Goal: Task Accomplishment & Management: Complete application form

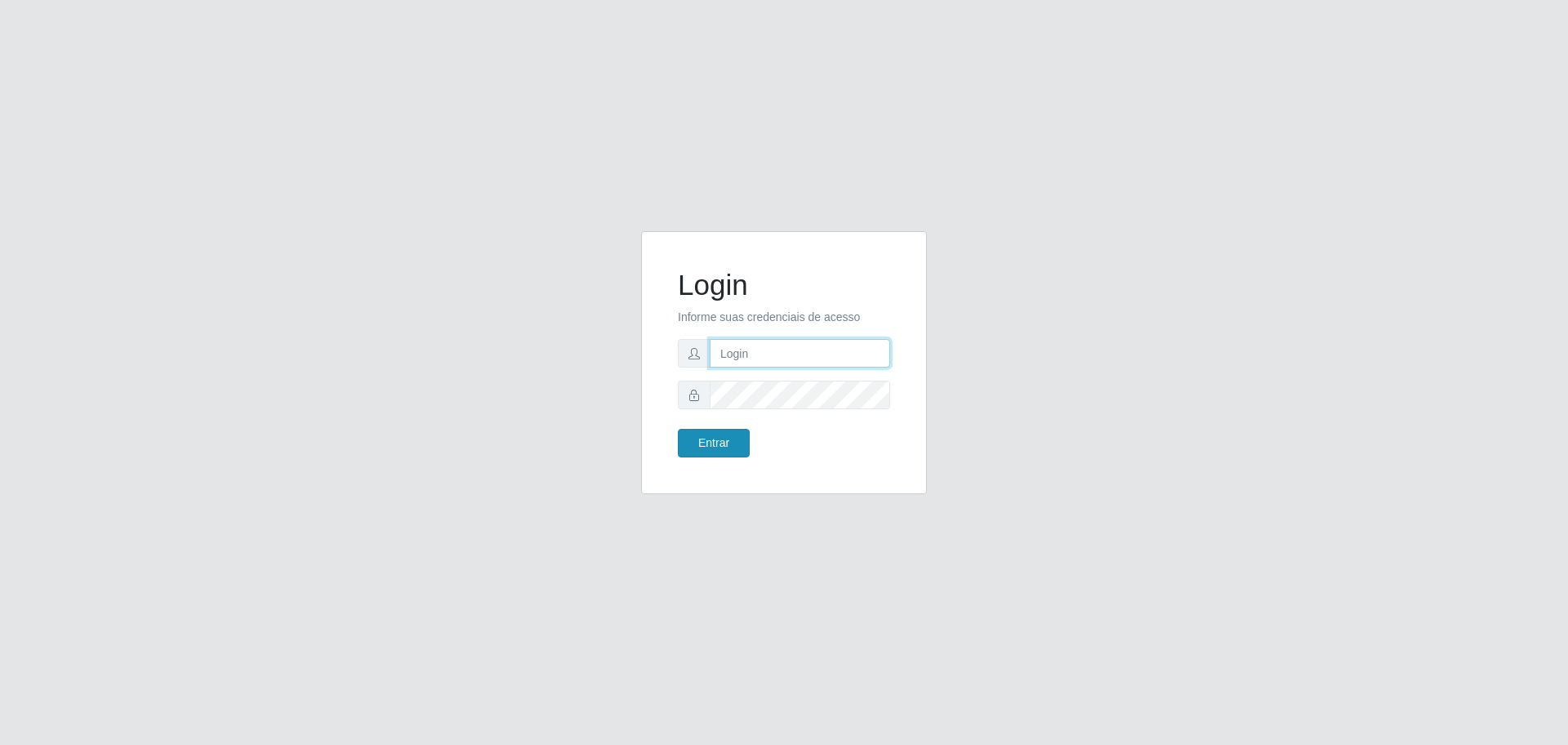
type input "[EMAIL_ADDRESS][DOMAIN_NAME]"
click at [727, 446] on button "Entrar" at bounding box center [713, 443] width 72 height 29
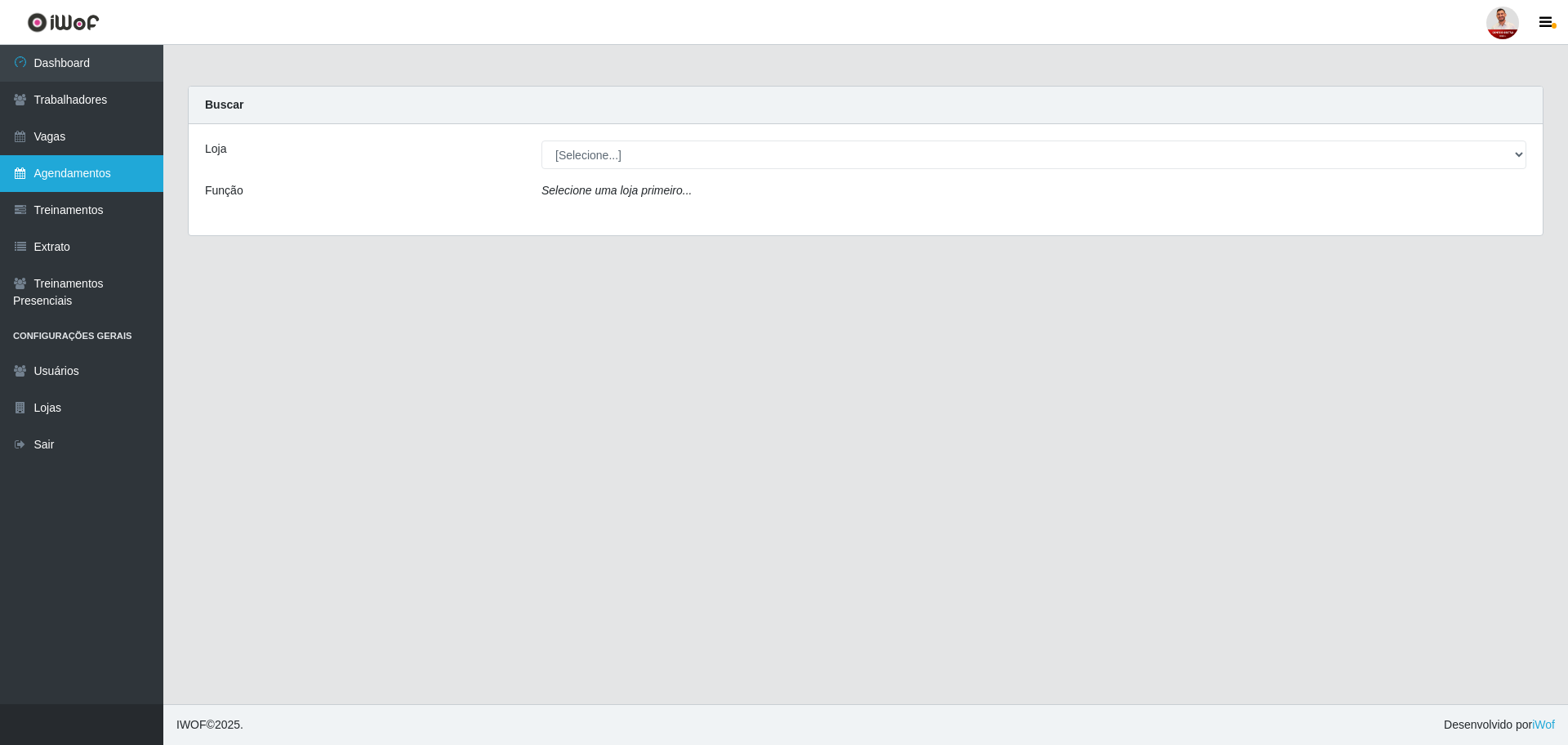
click at [109, 179] on link "Agendamentos" at bounding box center [81, 173] width 163 height 37
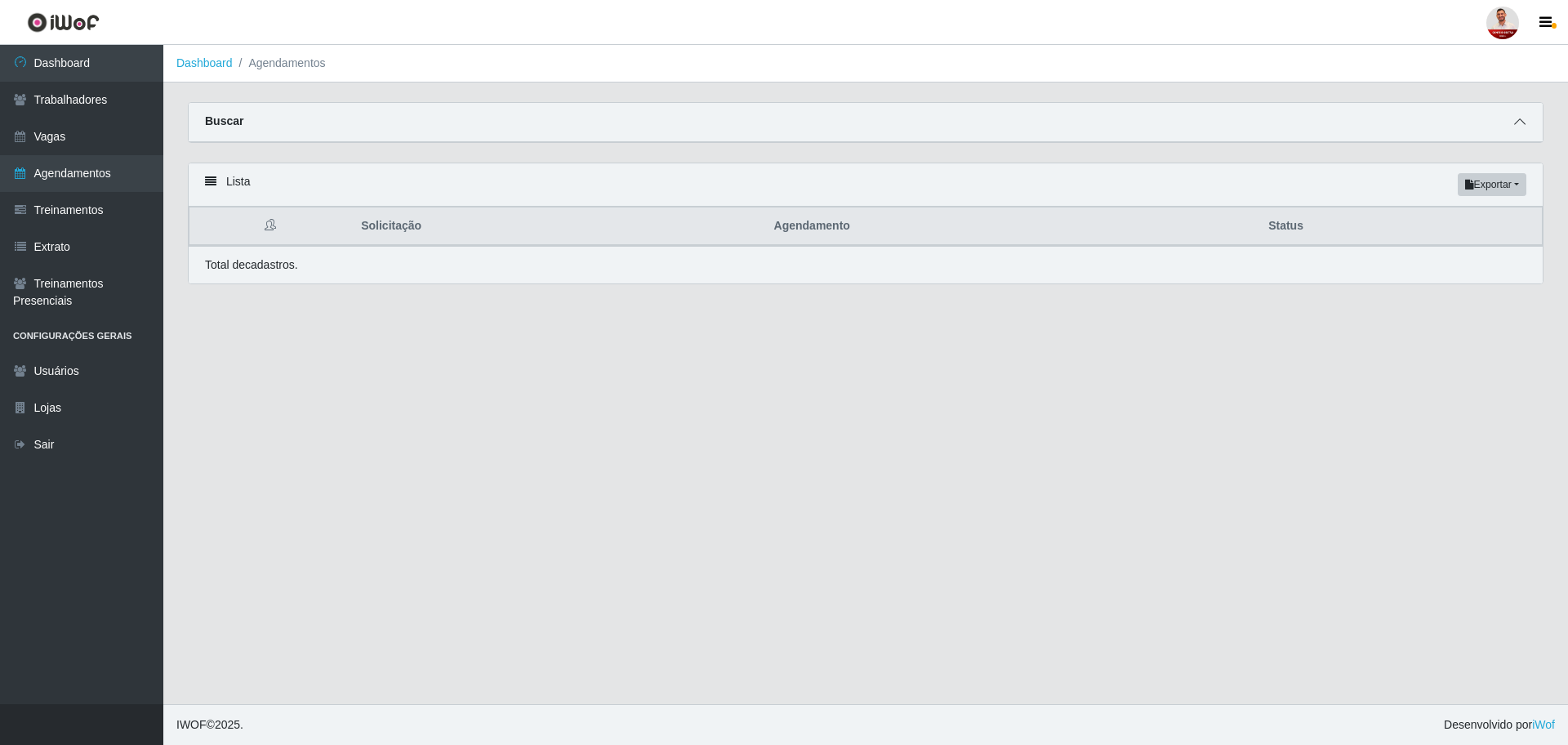
click at [1522, 124] on icon at bounding box center [1519, 122] width 12 height 12
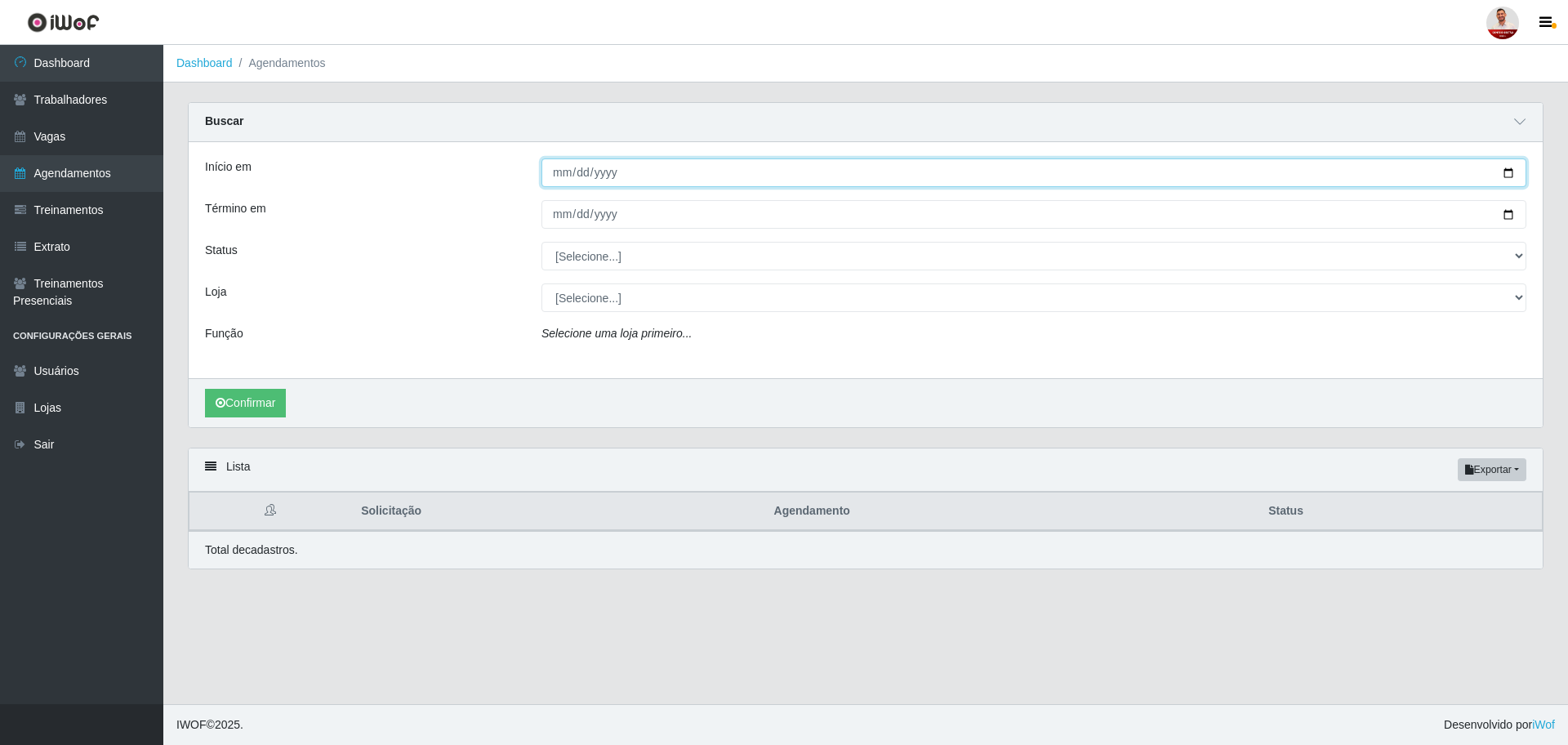
click at [1509, 171] on input "Início em" at bounding box center [1034, 172] width 984 height 29
click at [1508, 170] on input "Início em" at bounding box center [1034, 172] width 984 height 29
type input "[DATE]"
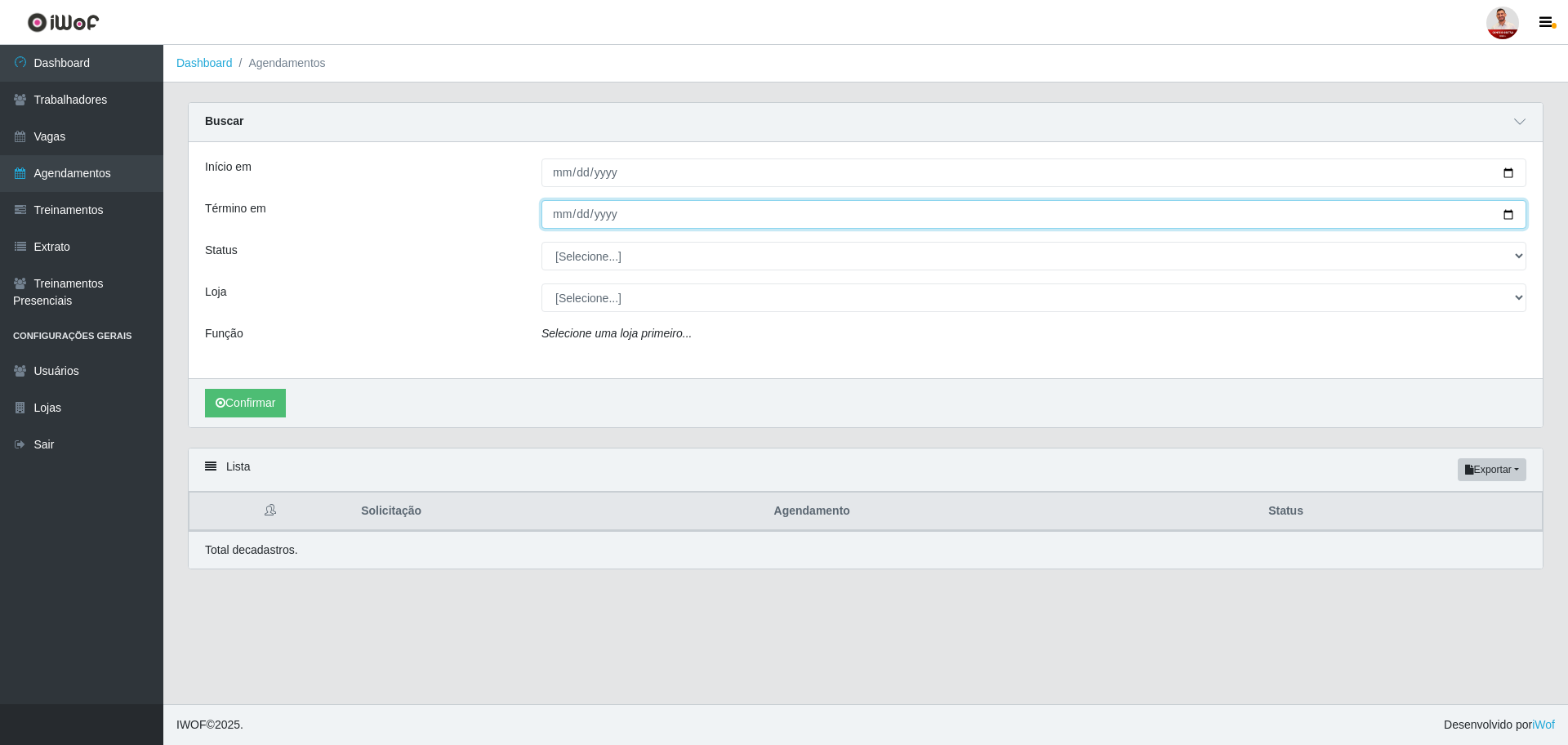
click at [1514, 216] on input "Término em" at bounding box center [1034, 214] width 984 height 29
click at [1510, 216] on input "Término em" at bounding box center [1034, 214] width 984 height 29
type input "[DATE]"
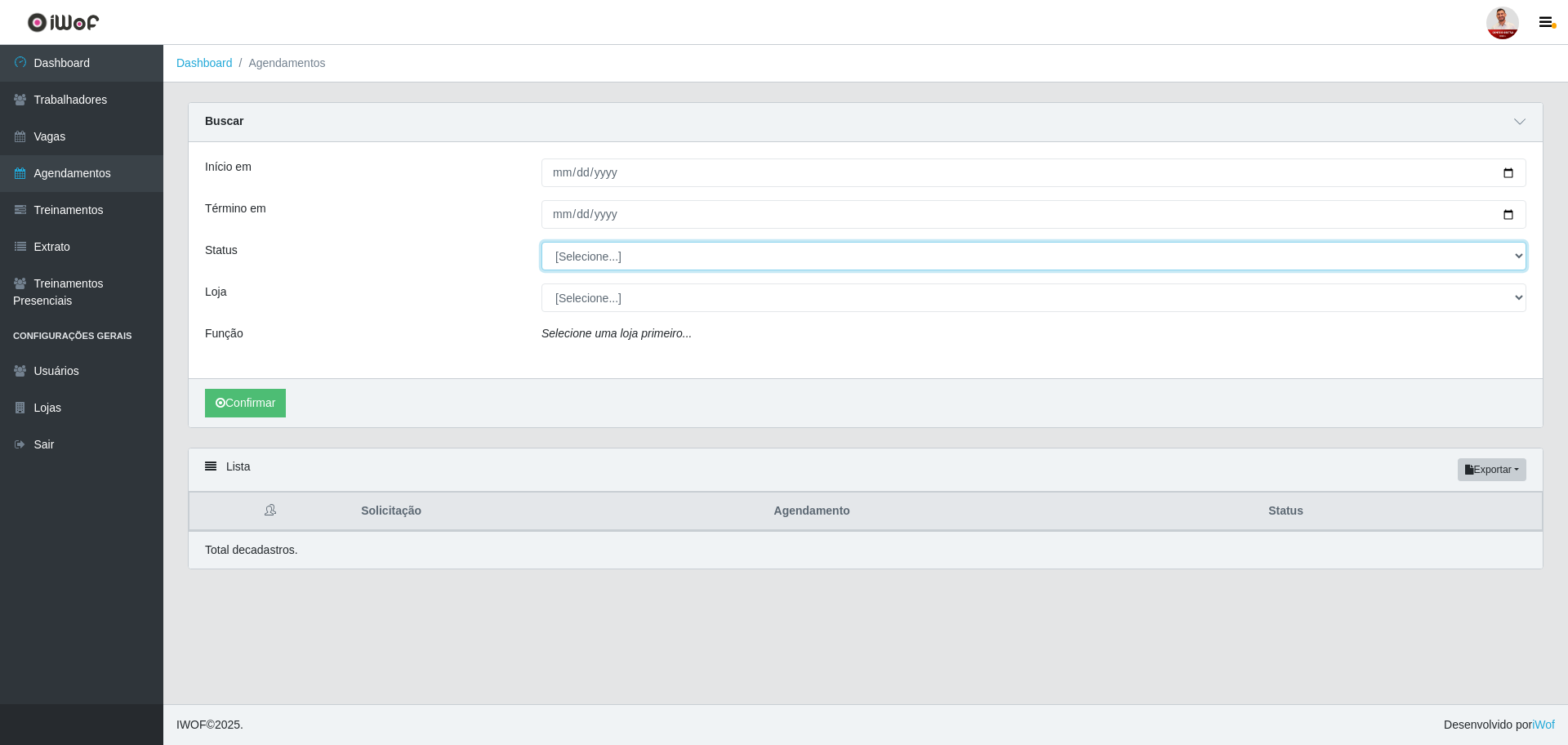
click at [1511, 257] on select "[Selecione...] AGENDADO AGUARDANDO LIBERAR EM ANDAMENTO EM REVISÃO FINALIZADO C…" at bounding box center [1034, 256] width 984 height 29
select select "FINALIZADO"
click at [542, 243] on select "[Selecione...] AGENDADO AGUARDANDO LIBERAR EM ANDAMENTO EM REVISÃO FINALIZADO C…" at bounding box center [1034, 256] width 984 height 29
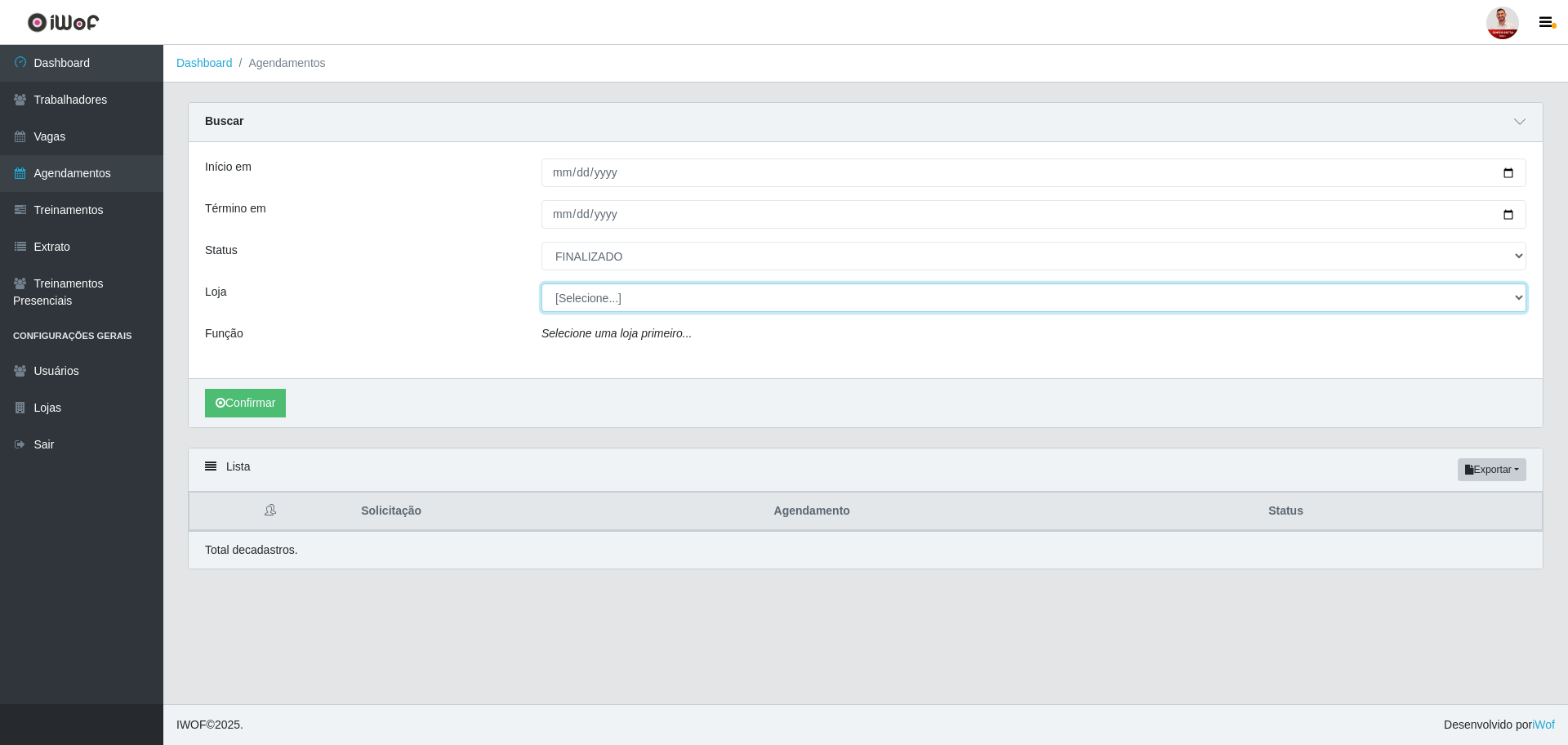
click at [734, 303] on select "[Selecione...] Hiper [GEOGRAPHIC_DATA] - [GEOGRAPHIC_DATA] Hiper Queiroz - Boa …" at bounding box center [1034, 297] width 984 height 29
select select "514"
click at [542, 284] on select "[Selecione...] Hiper [GEOGRAPHIC_DATA] - [GEOGRAPHIC_DATA] Hiper Queiroz - Boa …" at bounding box center [1034, 297] width 984 height 29
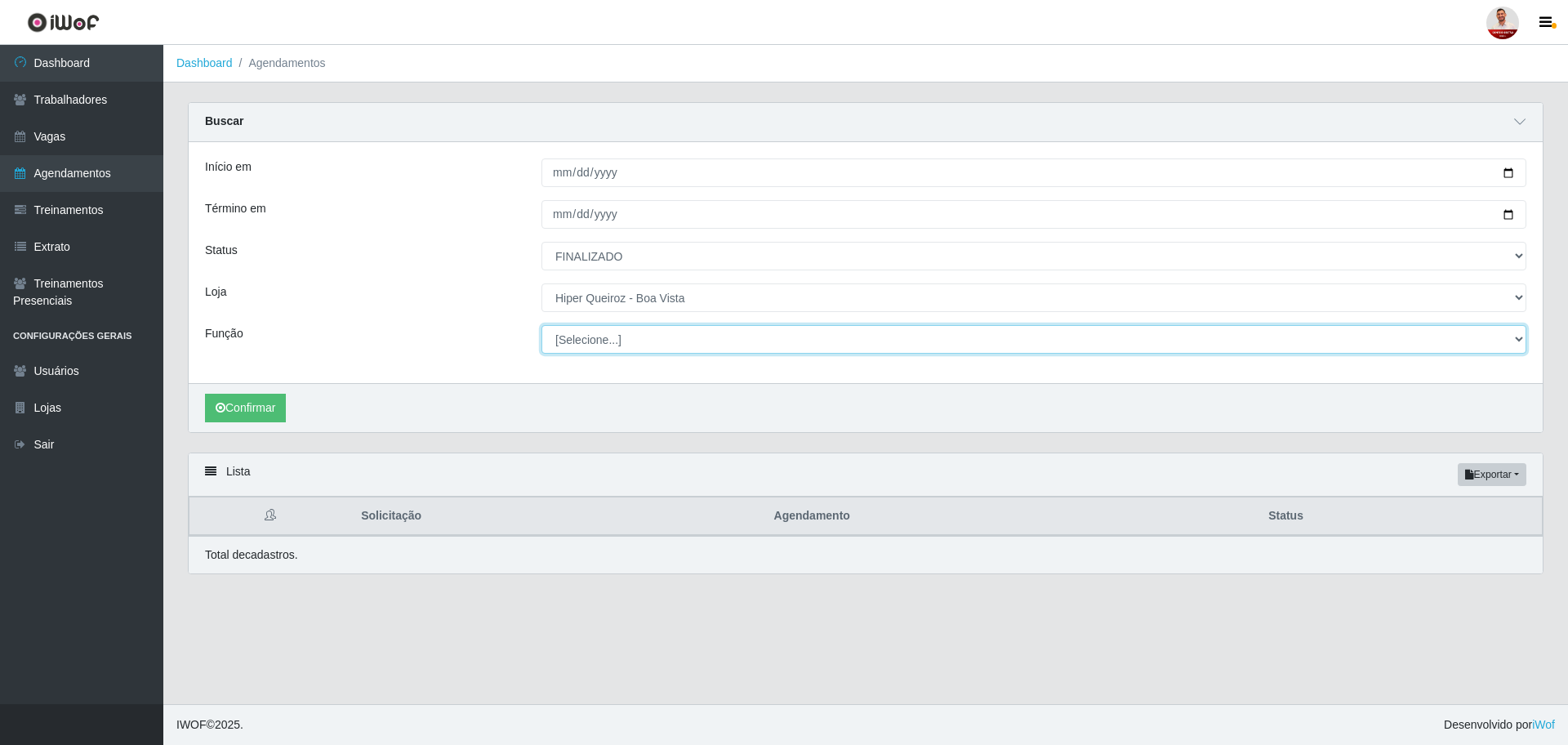
click at [616, 342] on select "[Selecione...] Embalador Embalador + Embalador ++ Operador de Caixa Operador de…" at bounding box center [1034, 339] width 984 height 29
click at [478, 324] on div "Início em [DATE] Término em [DATE] Status [Selecione...] AGENDADO AGUARDANDO LI…" at bounding box center [865, 263] width 1354 height 241
click at [255, 412] on button "Confirmar" at bounding box center [245, 407] width 81 height 29
click at [230, 404] on button "Confirmar" at bounding box center [245, 407] width 81 height 29
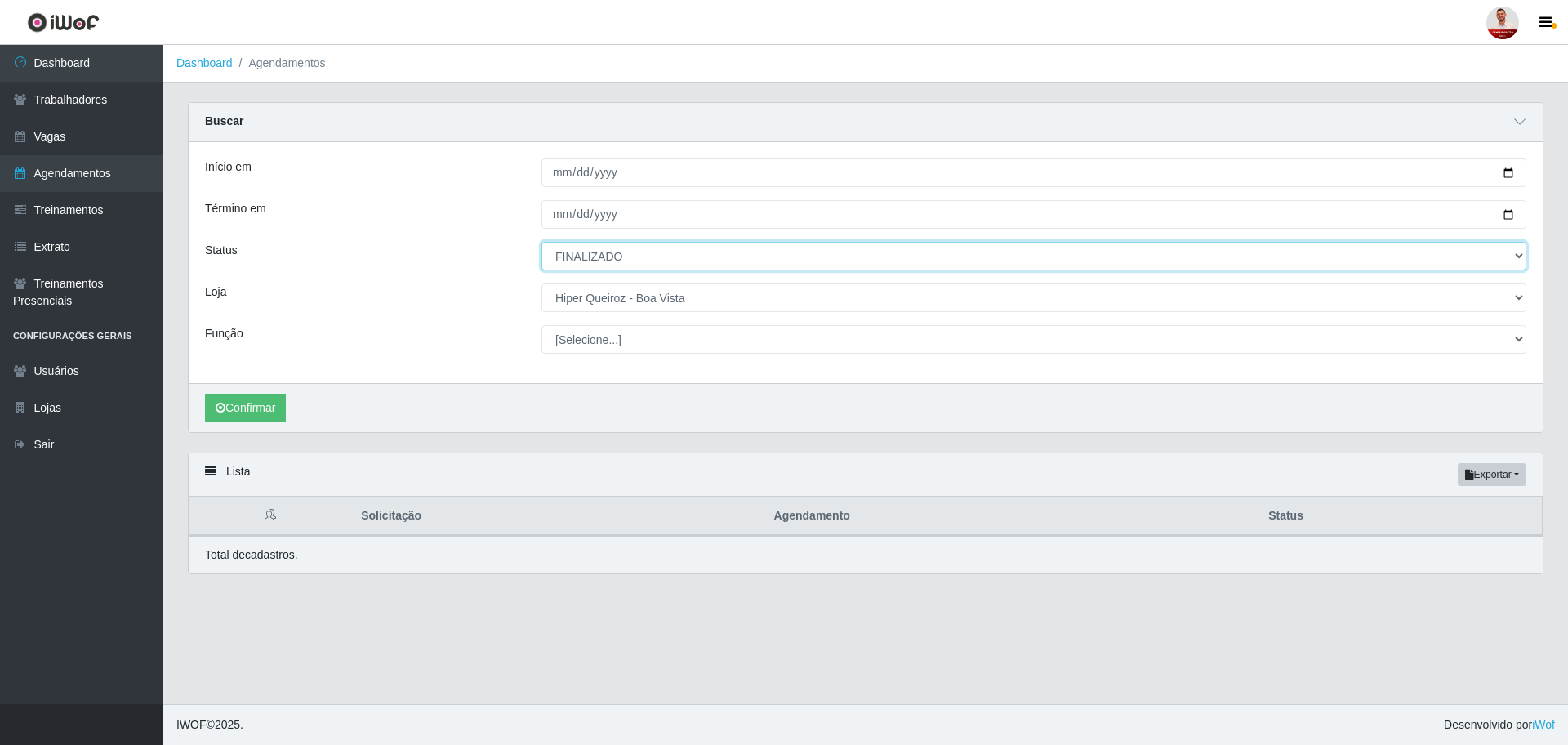
click at [650, 266] on select "[Selecione...] AGENDADO AGUARDANDO LIBERAR EM ANDAMENTO EM REVISÃO FINALIZADO C…" at bounding box center [1034, 256] width 984 height 29
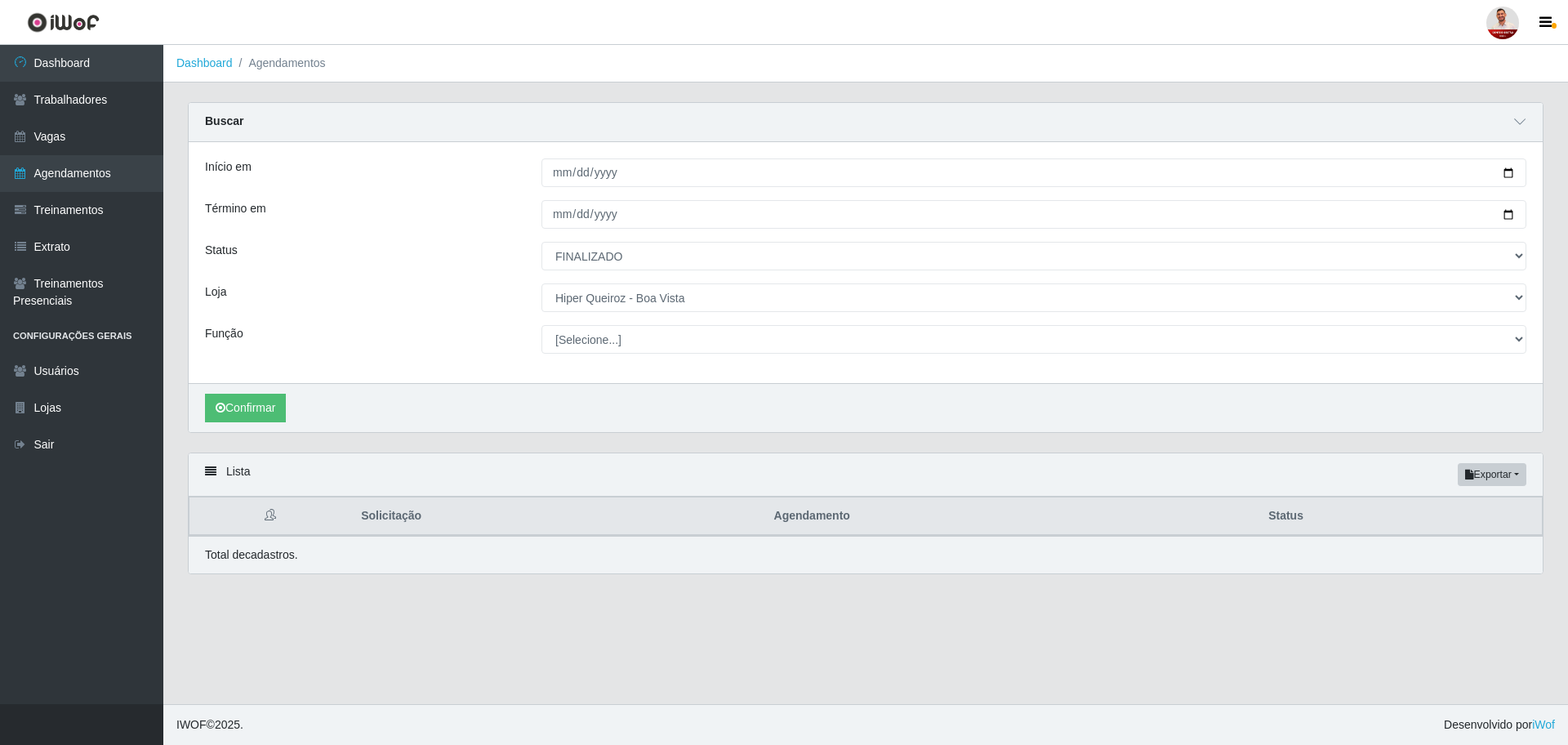
click at [479, 270] on div "Status" at bounding box center [361, 256] width 337 height 29
click at [262, 405] on button "Confirmar" at bounding box center [245, 407] width 81 height 29
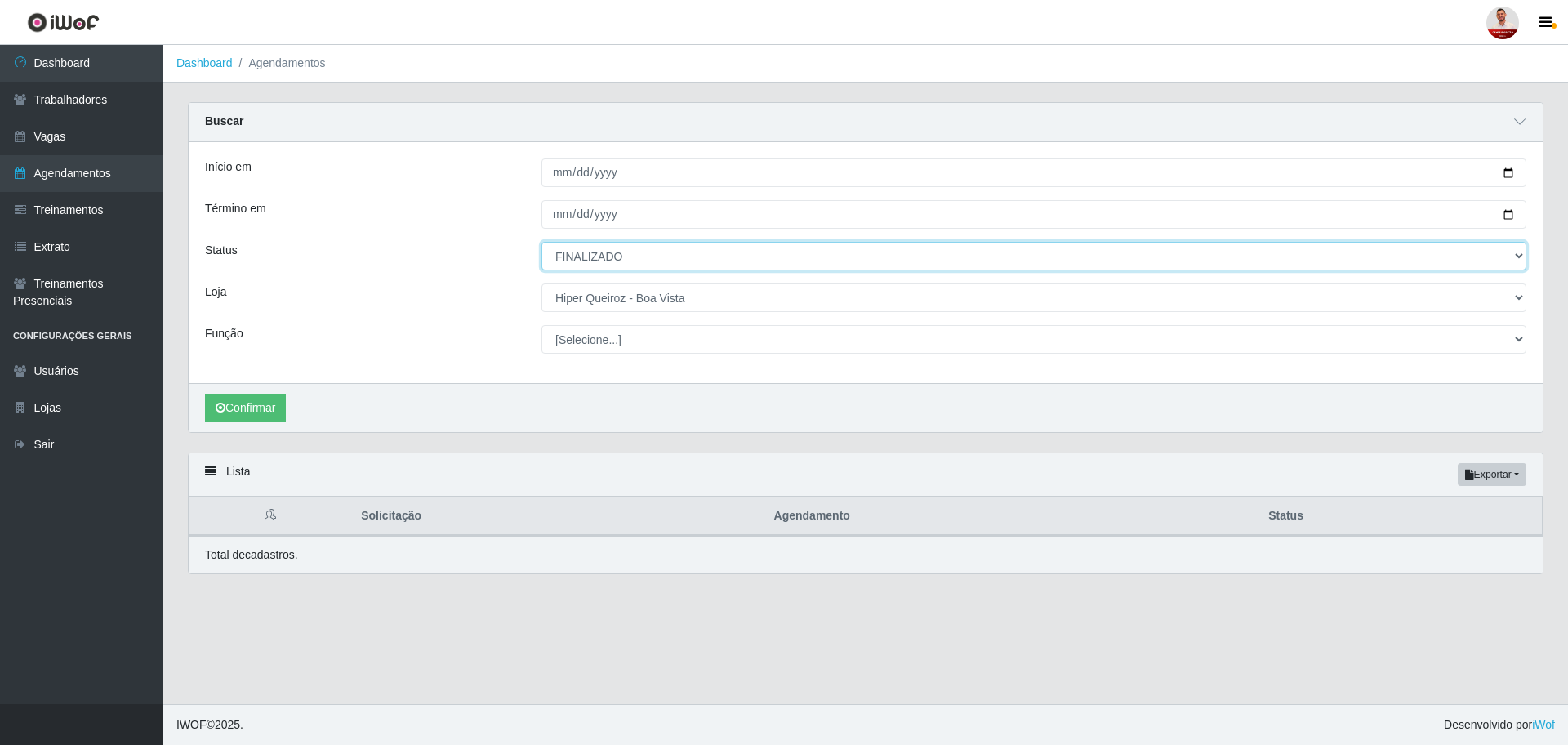
click at [649, 242] on select "[Selecione...] AGENDADO AGUARDANDO LIBERAR EM ANDAMENTO EM REVISÃO FINALIZADO C…" at bounding box center [1034, 256] width 984 height 29
select select "AGENDADO"
click at [542, 243] on select "[Selecione...] AGENDADO AGUARDANDO LIBERAR EM ANDAMENTO EM REVISÃO FINALIZADO C…" at bounding box center [1034, 256] width 984 height 29
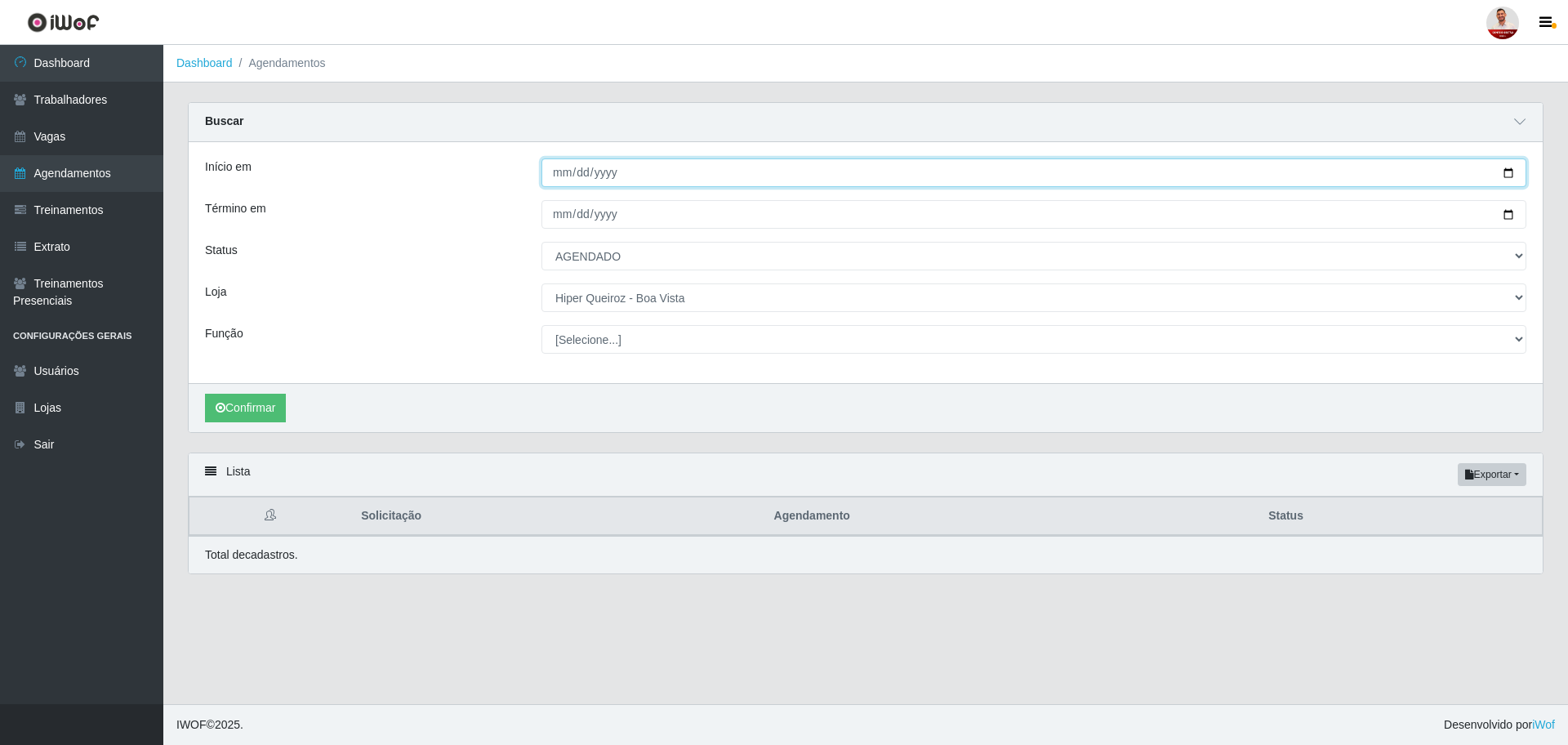
click at [1516, 175] on input "[DATE]" at bounding box center [1034, 172] width 984 height 29
click at [1505, 174] on input "[DATE]" at bounding box center [1034, 172] width 984 height 29
type input "[DATE]"
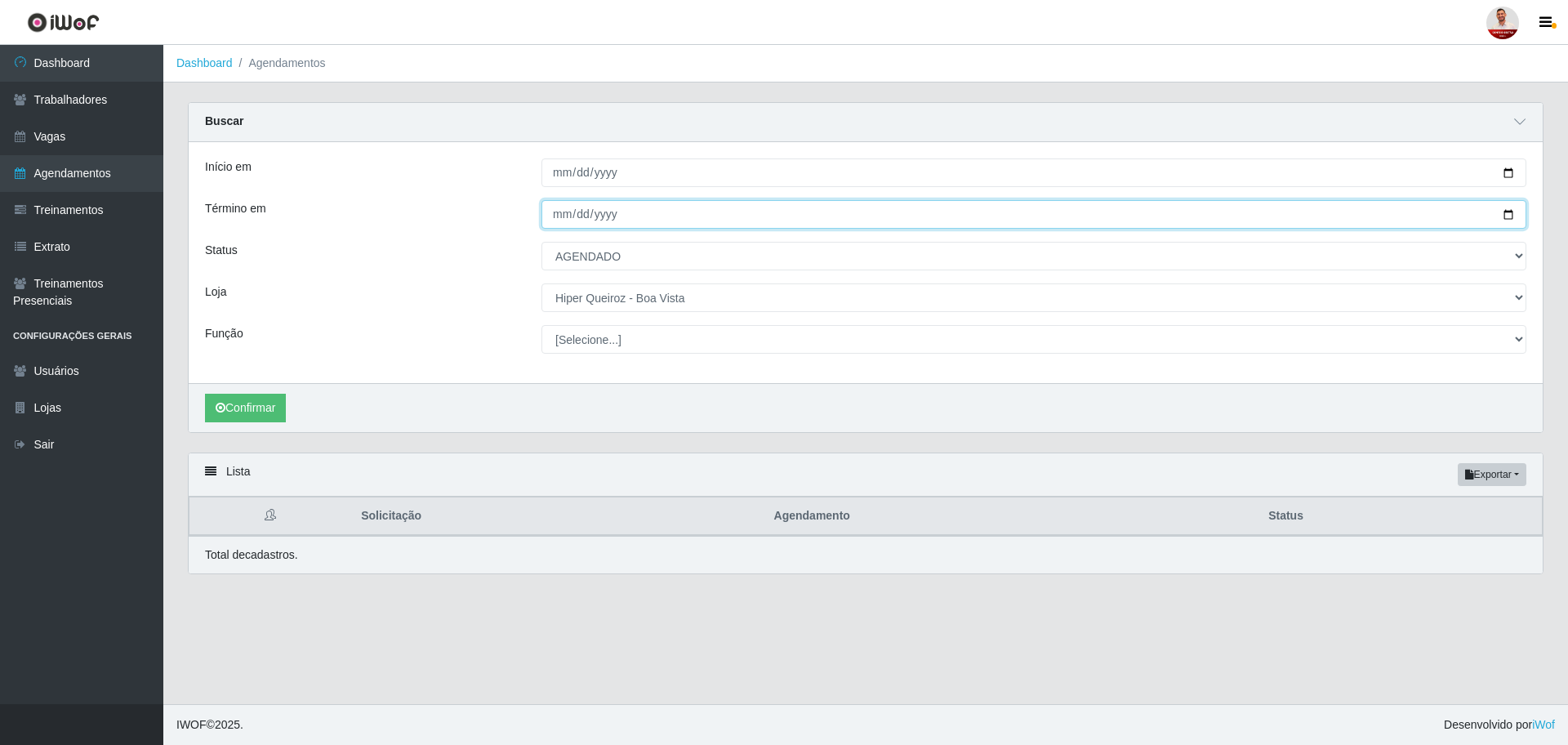
drag, startPoint x: 1505, startPoint y: 211, endPoint x: 1458, endPoint y: 209, distance: 47.0
click at [1505, 210] on input "[DATE]" at bounding box center [1034, 214] width 984 height 29
type input "[DATE]"
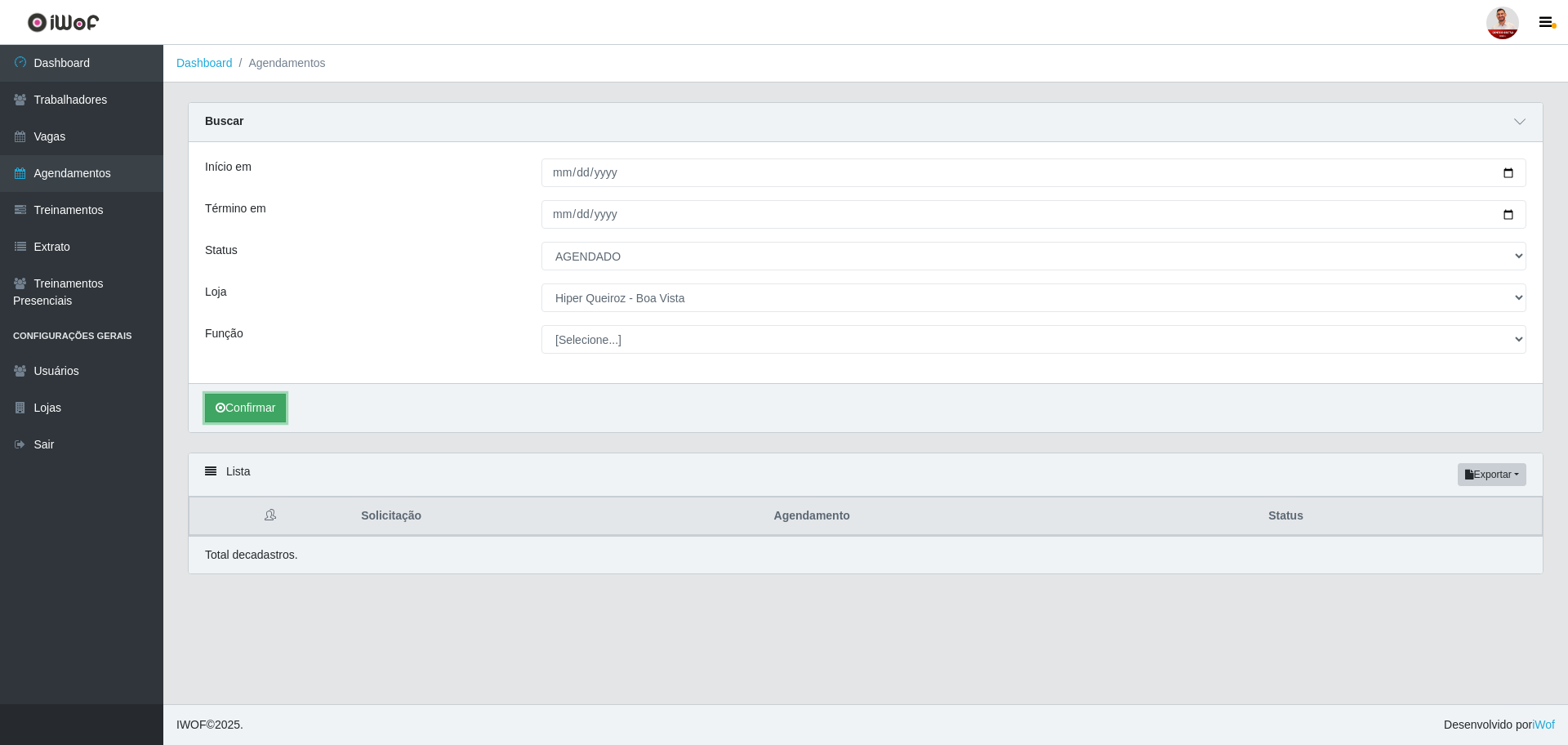
click at [263, 401] on button "Confirmar" at bounding box center [245, 407] width 81 height 29
click at [274, 398] on button "Confirmar" at bounding box center [245, 407] width 81 height 29
click at [241, 421] on button "Confirmar" at bounding box center [245, 407] width 81 height 29
click at [249, 407] on button "Confirmar" at bounding box center [245, 407] width 81 height 29
